Goal: Task Accomplishment & Management: Complete application form

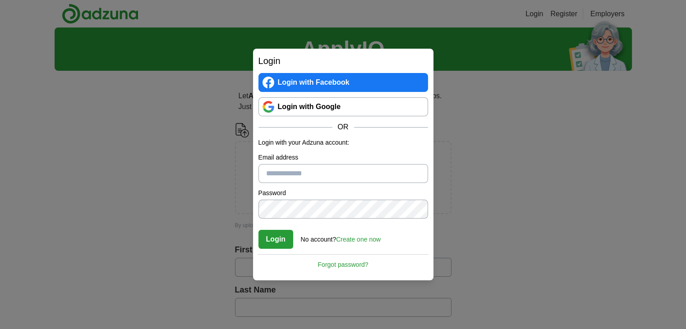
click at [487, 122] on div "Login Login with Facebook Login with Google OR Login with your Adzuna account: …" at bounding box center [343, 164] width 686 height 329
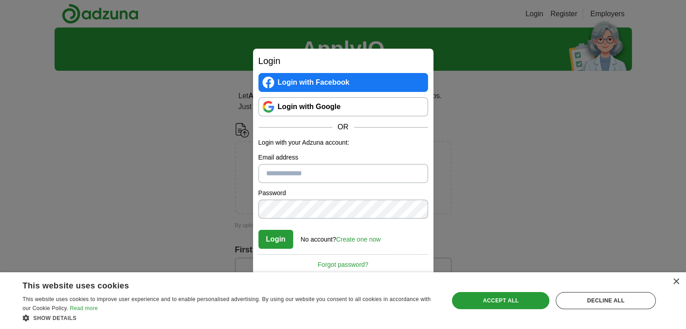
click at [352, 240] on link "Create one now" at bounding box center [358, 239] width 45 height 7
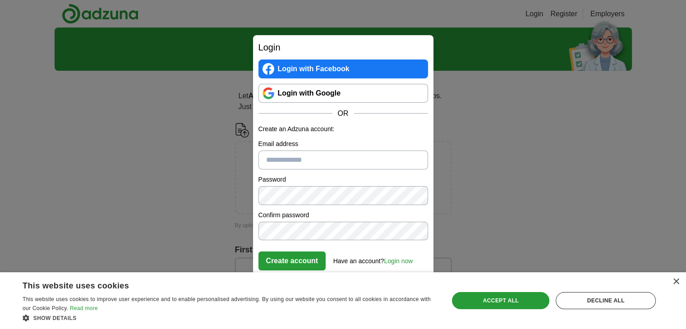
click at [313, 159] on input "Email address" at bounding box center [343, 160] width 170 height 19
click at [336, 159] on input "**********" at bounding box center [343, 160] width 170 height 19
type input "**********"
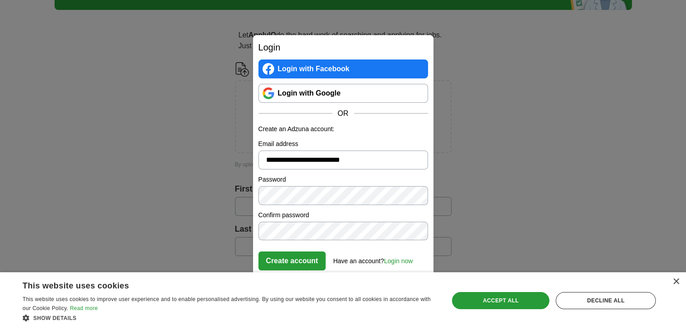
scroll to position [67, 0]
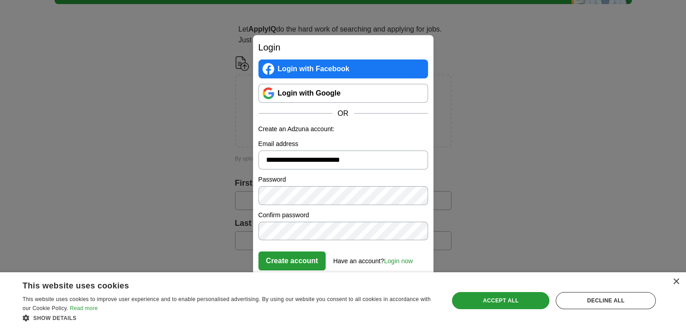
click at [300, 257] on button "Create account" at bounding box center [292, 261] width 68 height 19
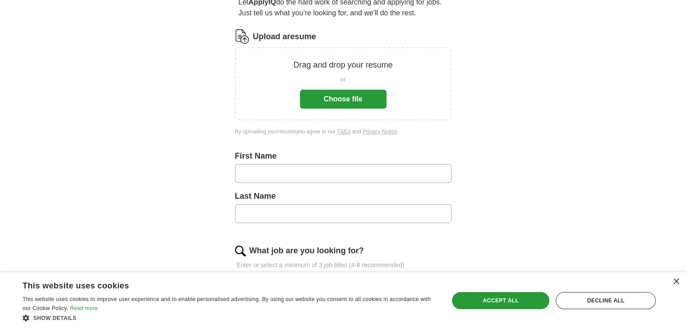
scroll to position [83, 0]
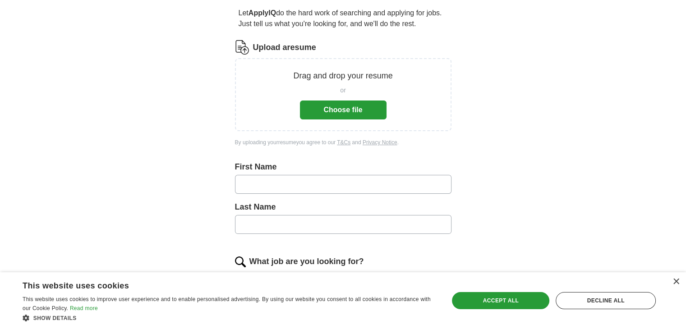
click at [350, 112] on button "Choose file" at bounding box center [343, 110] width 87 height 19
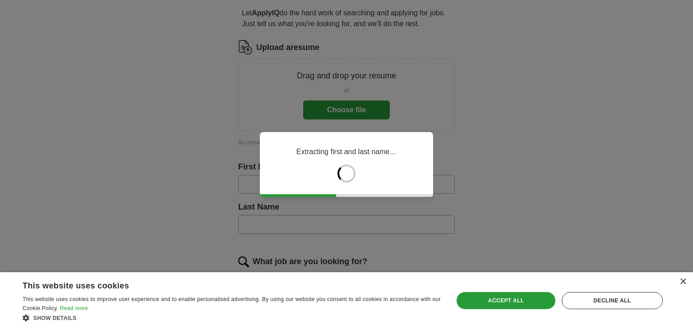
click at [676, 282] on div "×" at bounding box center [680, 282] width 11 height 7
click at [684, 282] on div "×" at bounding box center [682, 282] width 7 height 7
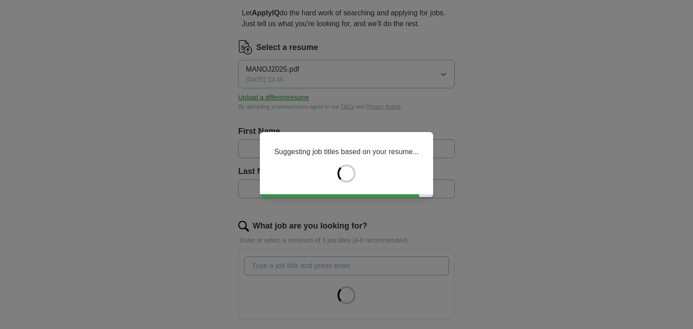
type input "*****"
type input "**********"
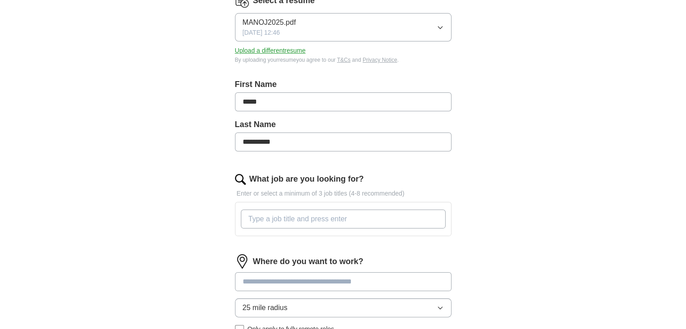
scroll to position [141, 0]
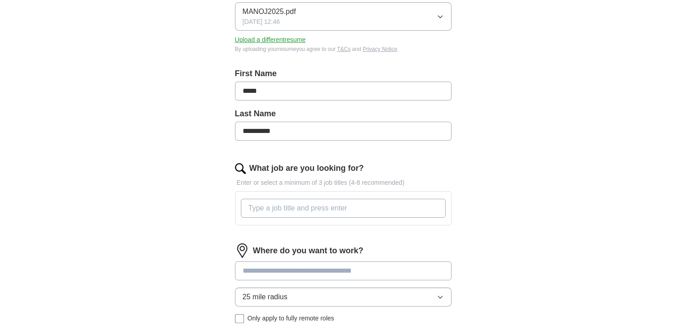
click at [303, 208] on input "What job are you looking for?" at bounding box center [343, 208] width 205 height 19
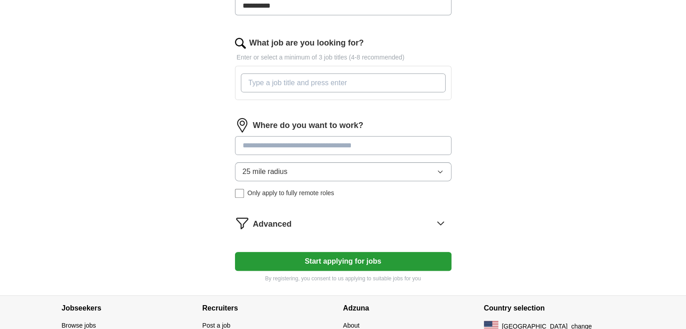
scroll to position [267, 0]
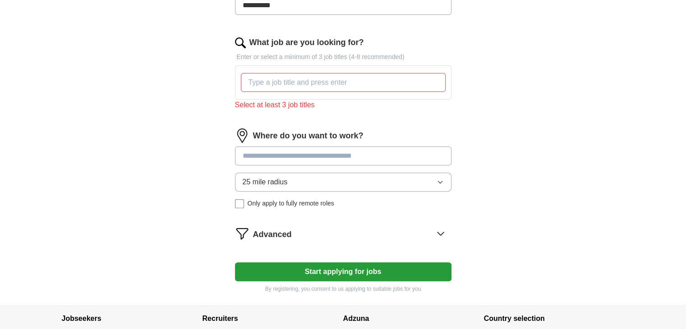
click at [329, 264] on button "Start applying for jobs" at bounding box center [343, 271] width 216 height 19
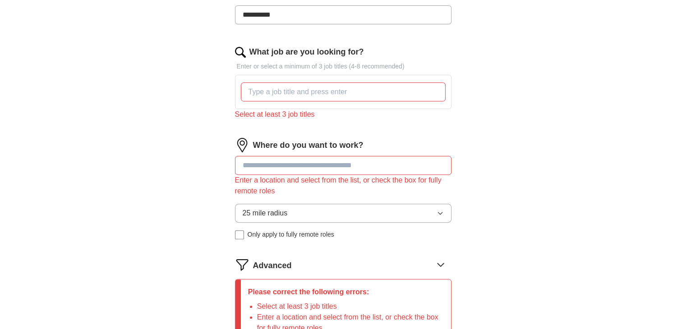
scroll to position [256, 0]
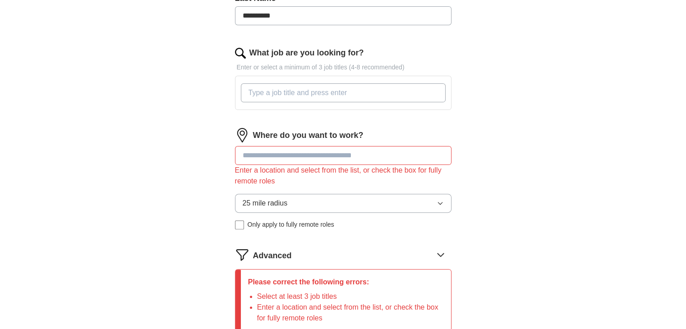
click at [285, 91] on input "What job are you looking for?" at bounding box center [343, 92] width 205 height 19
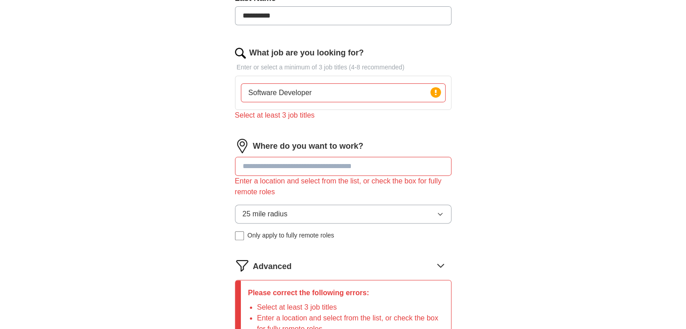
click at [306, 157] on input at bounding box center [343, 166] width 216 height 19
click at [399, 99] on input "Software Developer" at bounding box center [343, 92] width 205 height 19
click at [382, 92] on input "Software Developer" at bounding box center [343, 92] width 205 height 19
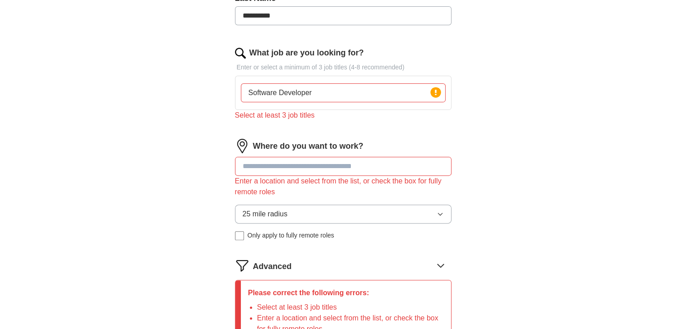
click at [382, 92] on input "Software Developer" at bounding box center [343, 92] width 205 height 19
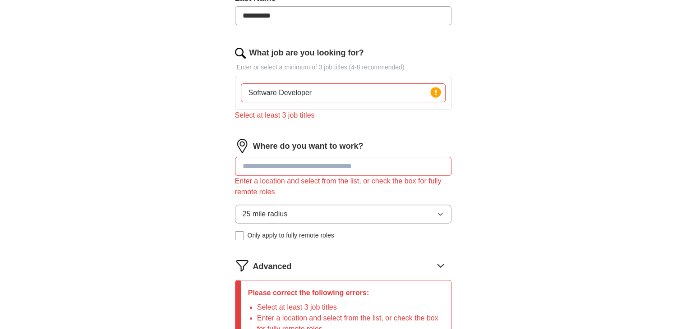
click at [382, 92] on input "Software Developer" at bounding box center [343, 92] width 205 height 19
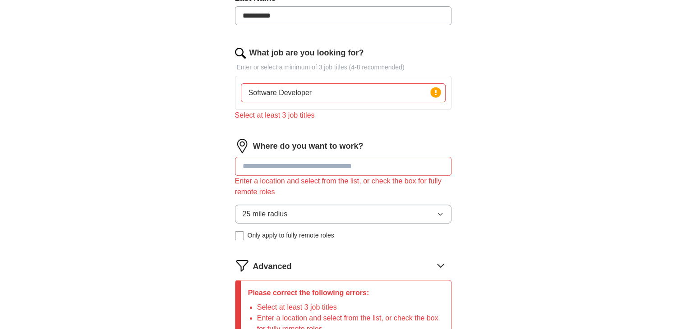
click at [382, 92] on input "Software Developer" at bounding box center [343, 92] width 205 height 19
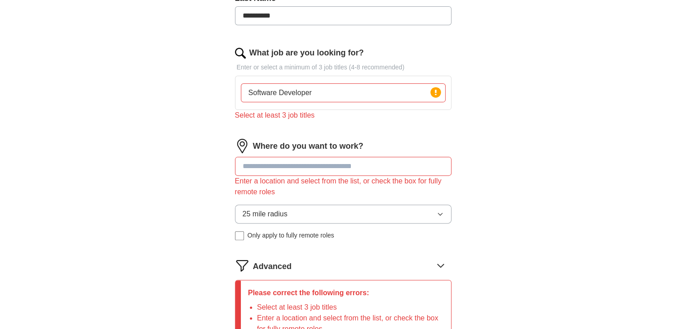
click at [382, 92] on input "Software Developer" at bounding box center [343, 92] width 205 height 19
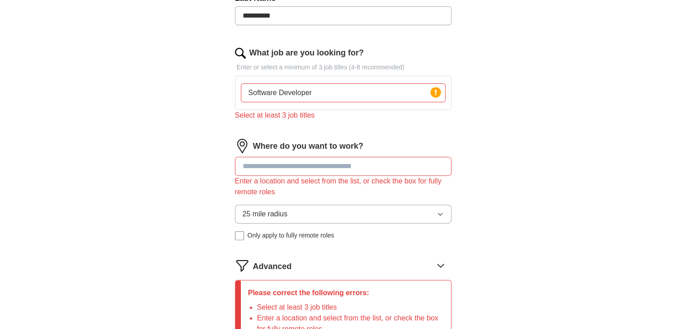
click at [382, 92] on input "Software Developer" at bounding box center [343, 92] width 205 height 19
type input "Software Developer"
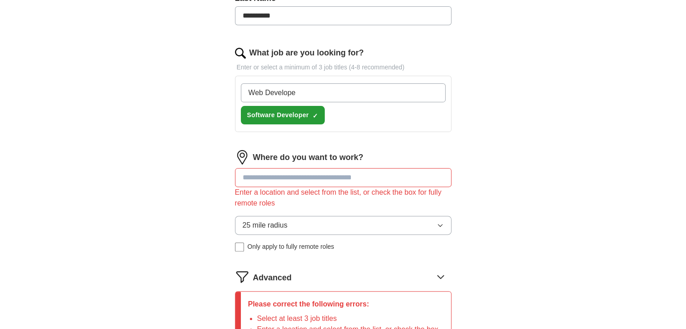
type input "Web Developer"
type input "Software Engineer"
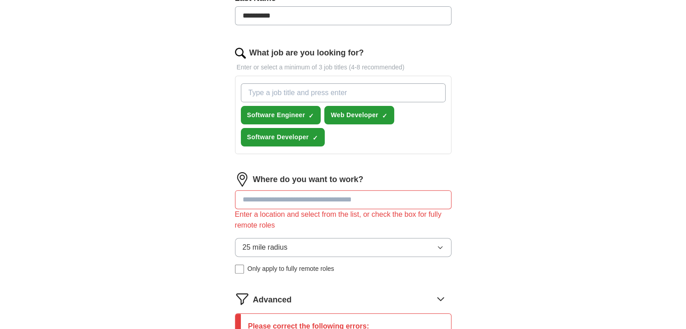
click at [292, 80] on div "Software Engineer ✓ × Web Developer ✓ × Software Developer ✓ ×" at bounding box center [343, 115] width 208 height 70
click at [290, 91] on input "What job are you looking for?" at bounding box center [343, 92] width 205 height 19
type input "j"
click at [253, 94] on input "Jva developer" at bounding box center [343, 92] width 205 height 19
click at [271, 91] on input "Java developer" at bounding box center [343, 92] width 205 height 19
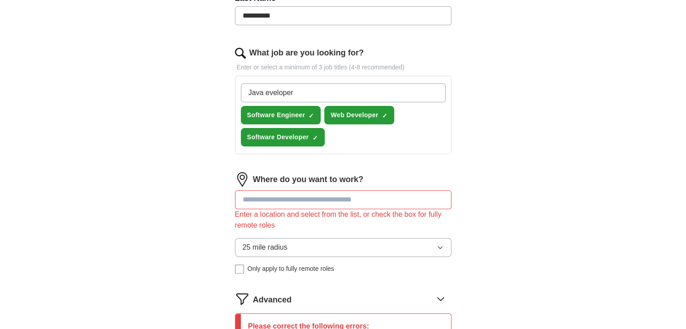
type input "Java Developer"
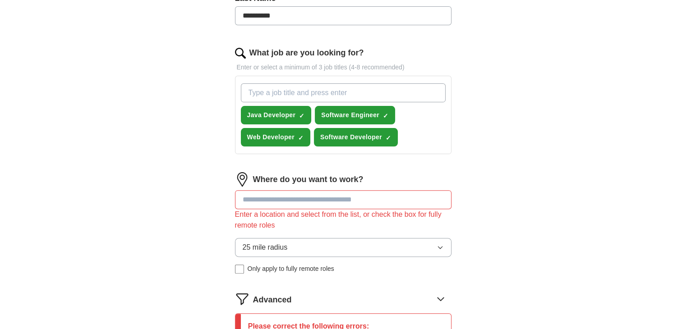
click at [275, 91] on input "What job are you looking for?" at bounding box center [343, 92] width 205 height 19
type input "Full Stack Developer"
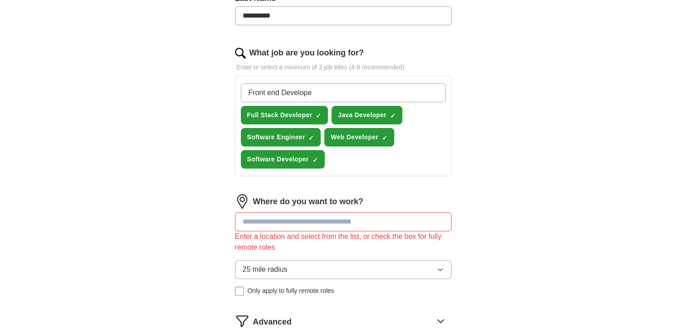
type input "Front end Developer"
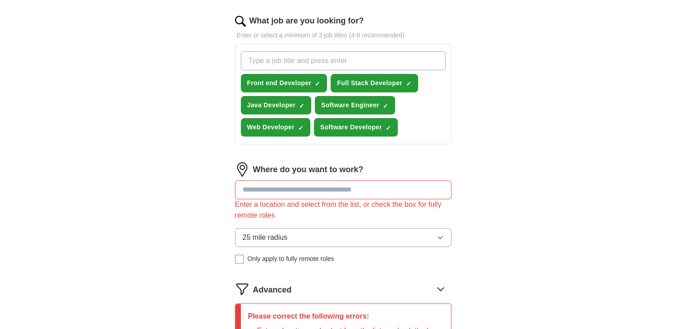
scroll to position [303, 0]
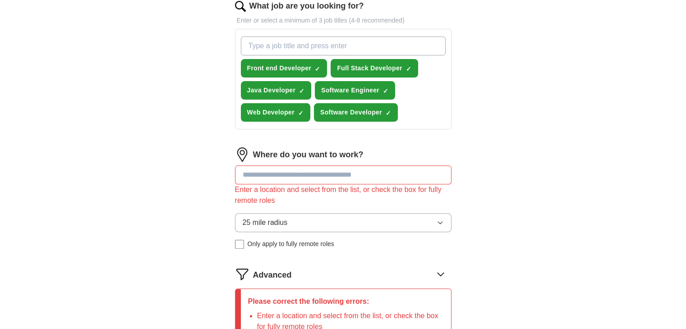
click at [305, 173] on input at bounding box center [343, 175] width 216 height 19
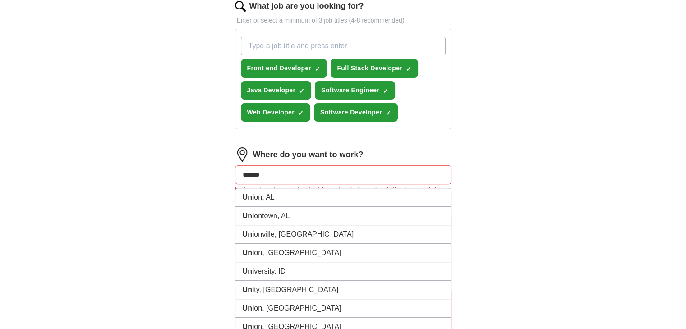
type input "******"
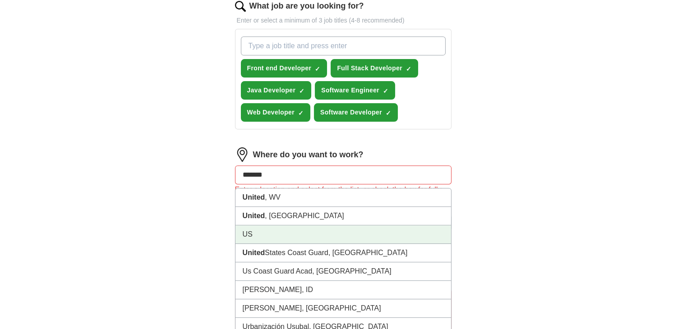
click at [277, 228] on li "US" at bounding box center [343, 234] width 216 height 18
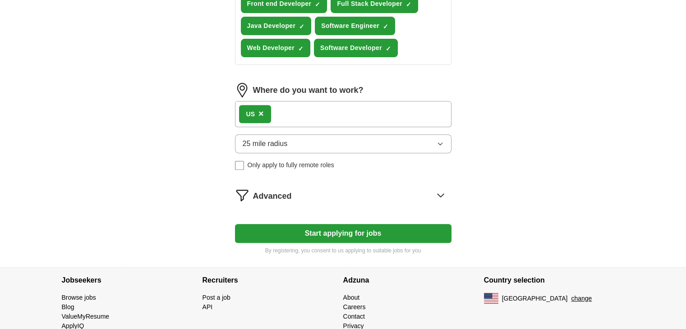
scroll to position [368, 0]
click at [340, 233] on button "Start applying for jobs" at bounding box center [343, 233] width 216 height 19
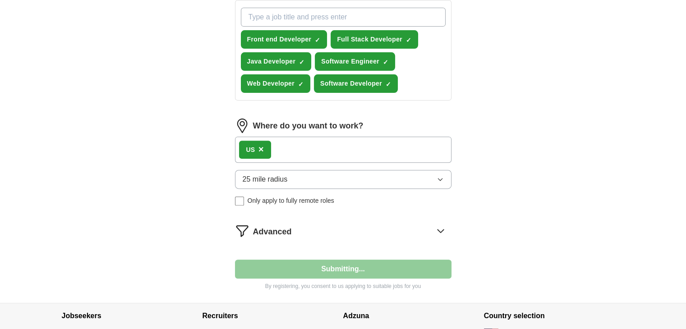
select select "**"
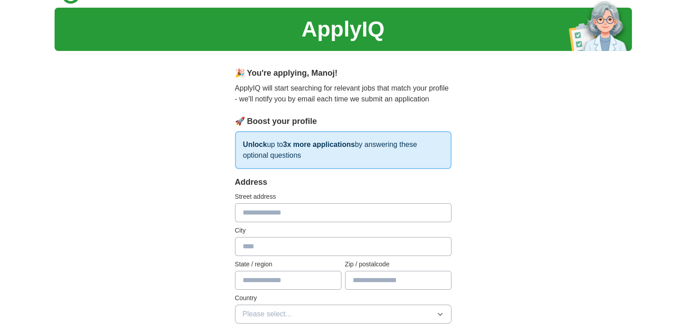
scroll to position [15, 0]
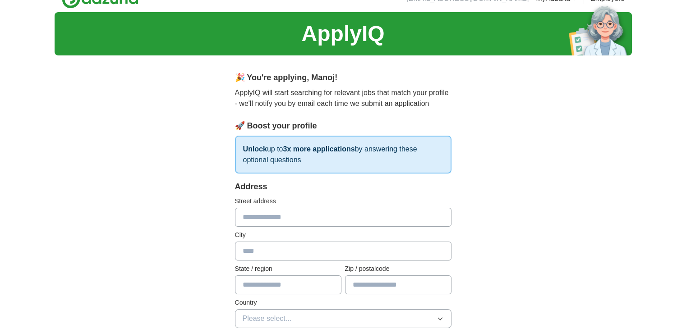
click at [313, 218] on input "text" at bounding box center [343, 217] width 216 height 19
type input "**********"
type input "******"
type input "********"
type input "*****"
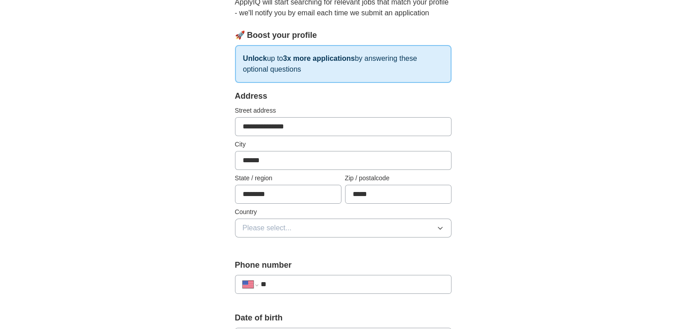
scroll to position [109, 0]
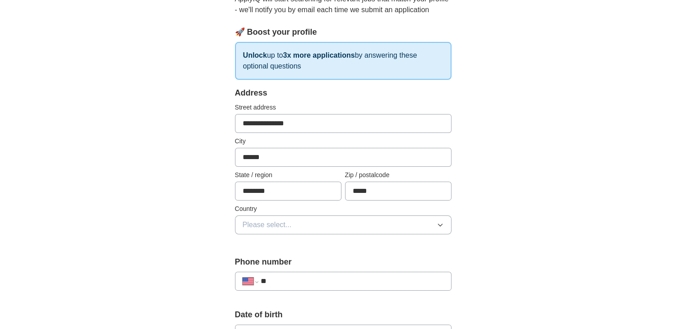
click at [294, 226] on button "Please select..." at bounding box center [343, 225] width 216 height 19
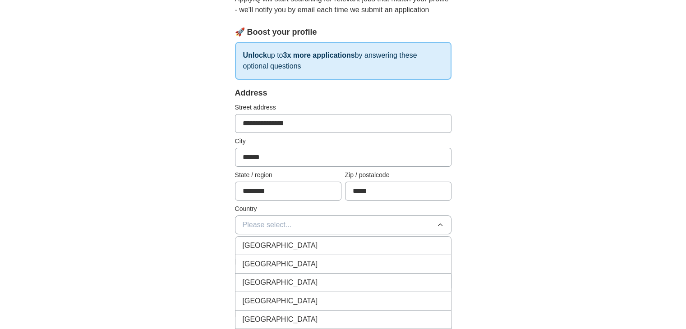
click at [285, 265] on span "[GEOGRAPHIC_DATA]" at bounding box center [280, 264] width 75 height 11
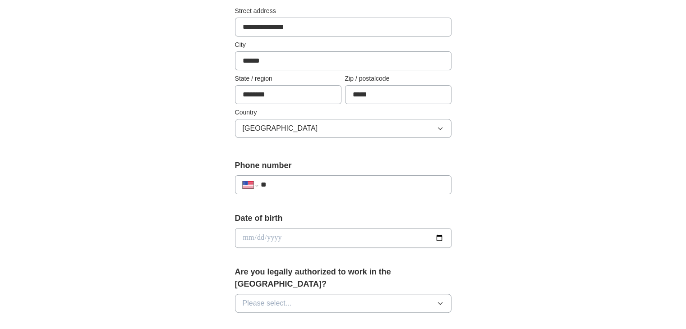
scroll to position [207, 0]
click at [318, 186] on input "**" at bounding box center [351, 183] width 183 height 11
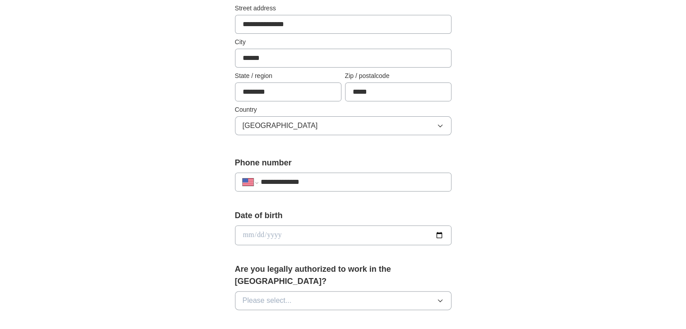
scroll to position [209, 0]
click at [312, 181] on input "**********" at bounding box center [351, 181] width 183 height 11
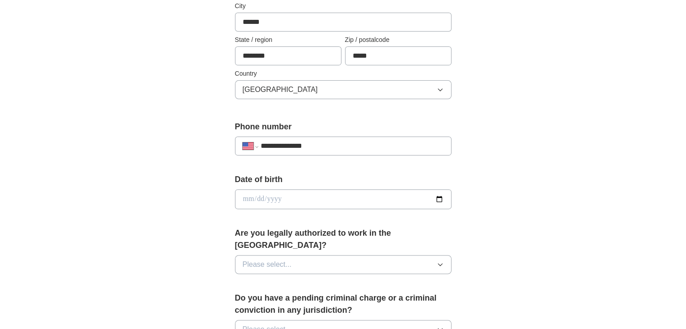
scroll to position [249, 0]
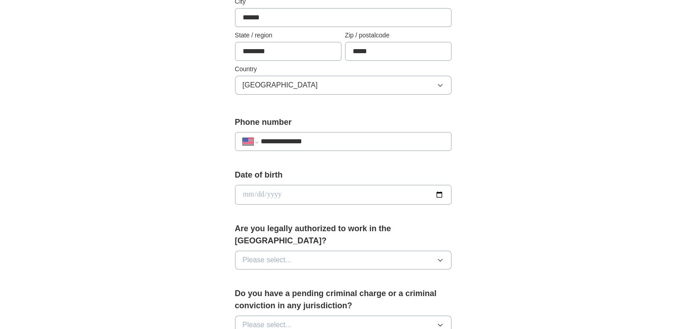
type input "**********"
click at [268, 193] on input "date" at bounding box center [343, 195] width 216 height 20
click at [437, 193] on input "date" at bounding box center [343, 195] width 216 height 20
type input "**********"
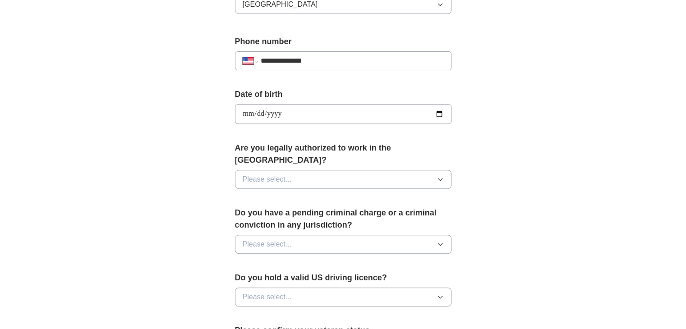
scroll to position [331, 0]
click at [336, 169] on button "Please select..." at bounding box center [343, 178] width 216 height 19
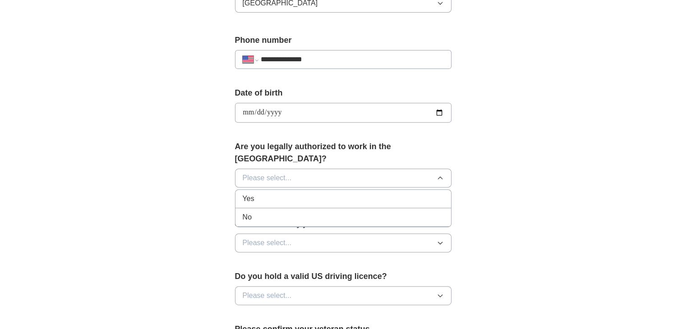
click at [286, 191] on li "Yes" at bounding box center [343, 199] width 216 height 18
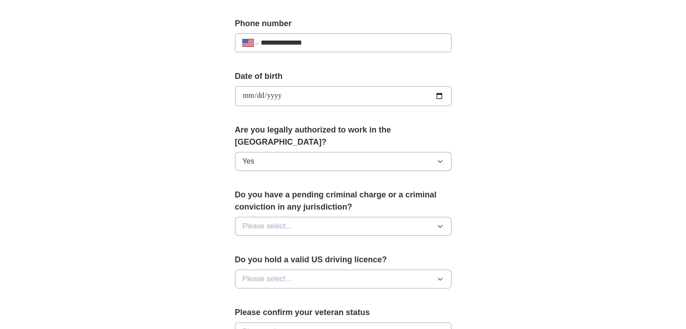
scroll to position [355, 0]
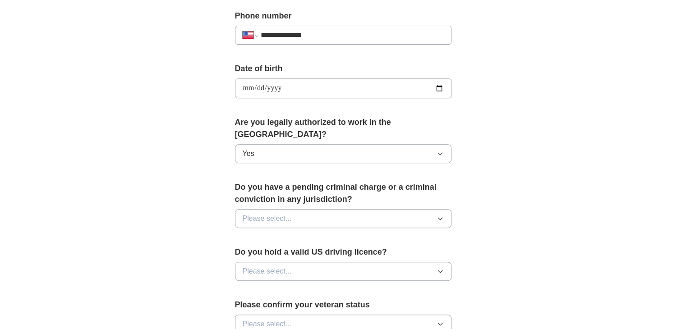
click at [287, 213] on span "Please select..." at bounding box center [267, 218] width 49 height 11
click at [263, 253] on div "No" at bounding box center [343, 258] width 201 height 11
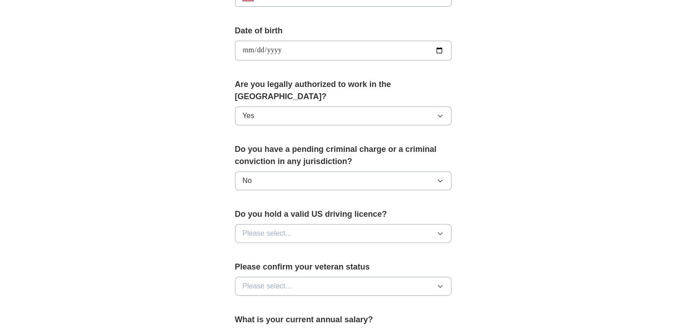
scroll to position [394, 0]
click at [276, 227] on span "Please select..." at bounding box center [267, 232] width 49 height 11
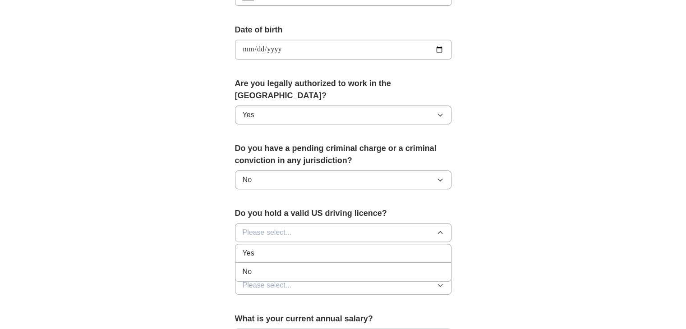
click at [264, 248] on div "Yes" at bounding box center [343, 253] width 201 height 11
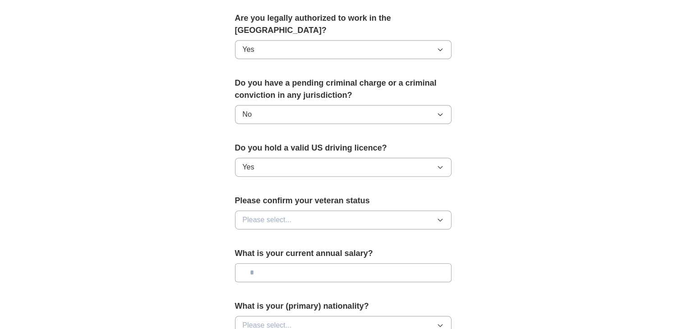
scroll to position [465, 0]
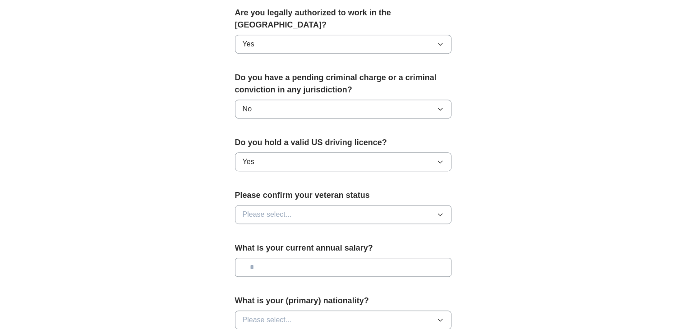
click at [268, 209] on span "Please select..." at bounding box center [267, 214] width 49 height 11
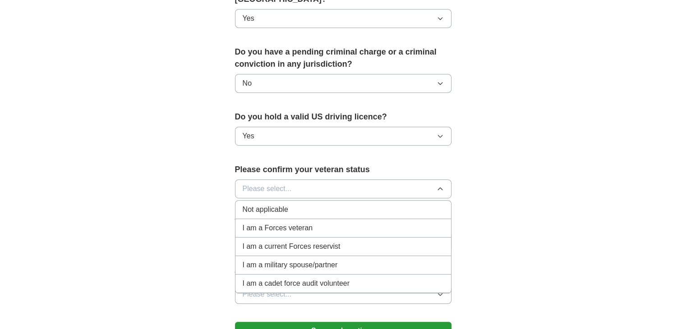
scroll to position [490, 0]
click at [289, 205] on div "Not applicable" at bounding box center [343, 210] width 201 height 11
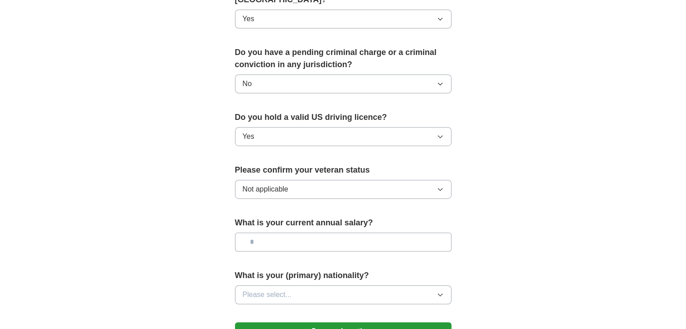
click at [302, 233] on input "text" at bounding box center [343, 242] width 216 height 19
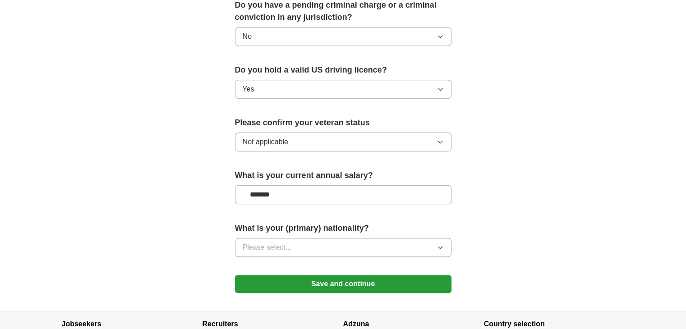
scroll to position [538, 0]
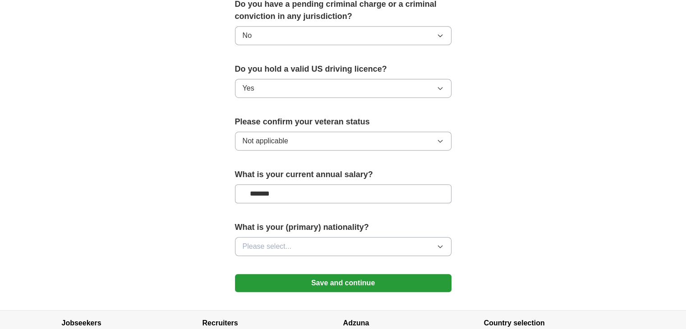
type input "*******"
click at [316, 237] on button "Please select..." at bounding box center [343, 246] width 216 height 19
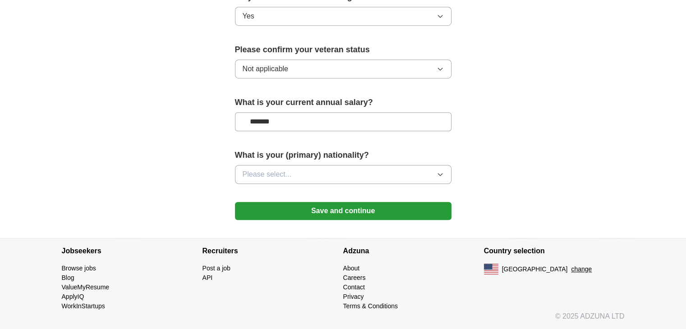
scroll to position [596, 0]
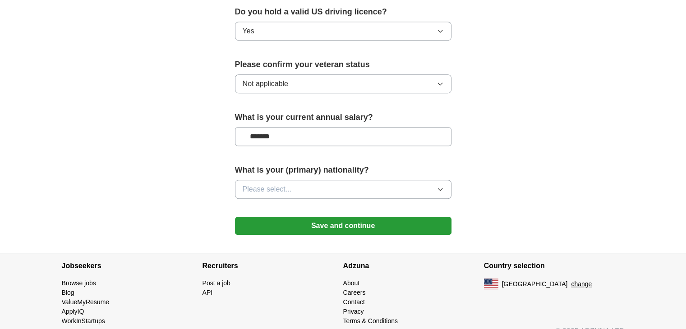
click at [379, 217] on button "Save and continue" at bounding box center [343, 226] width 216 height 18
